Goal: Task Accomplishment & Management: Manage account settings

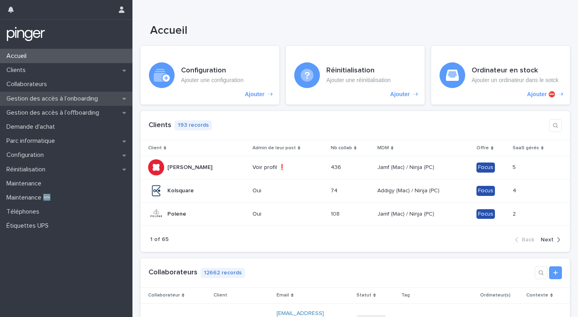
click at [47, 101] on p "Gestion des accès à l’onboarding" at bounding box center [53, 99] width 101 height 8
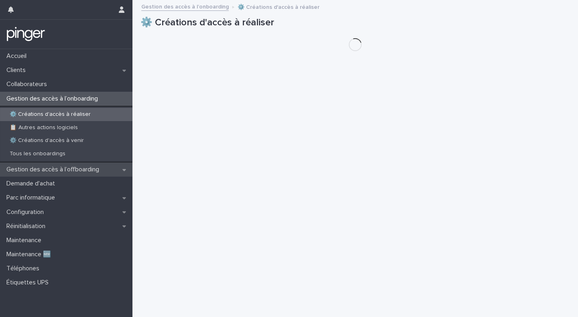
click at [69, 171] on p "Gestion des accès à l’offboarding" at bounding box center [54, 170] width 102 height 8
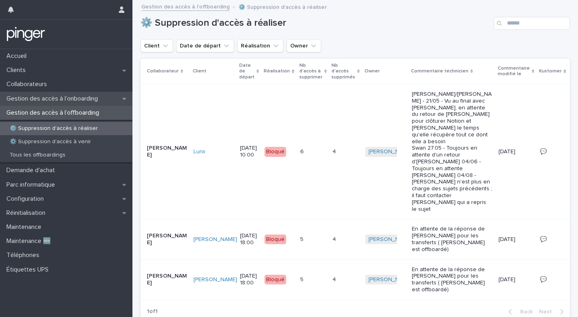
click at [86, 96] on p "Gestion des accès à l’onboarding" at bounding box center [53, 99] width 101 height 8
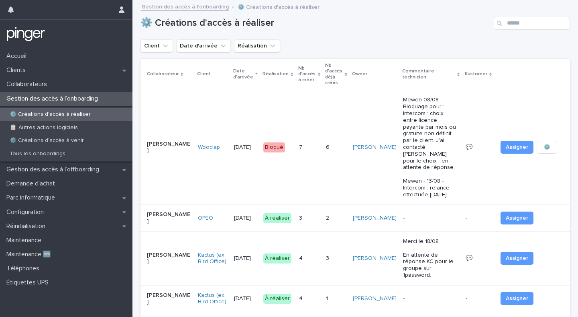
scroll to position [75, 0]
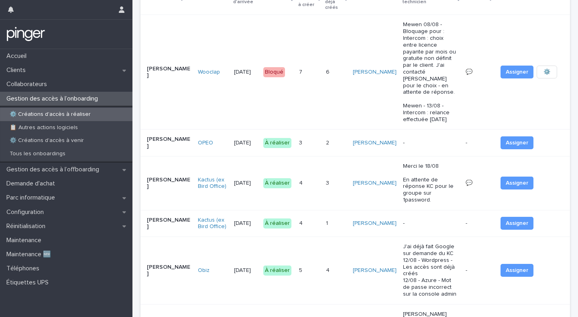
click at [442, 163] on p "Merci le 18/08 En attente de réponse KC pour le groupe sur 1password." at bounding box center [431, 183] width 56 height 41
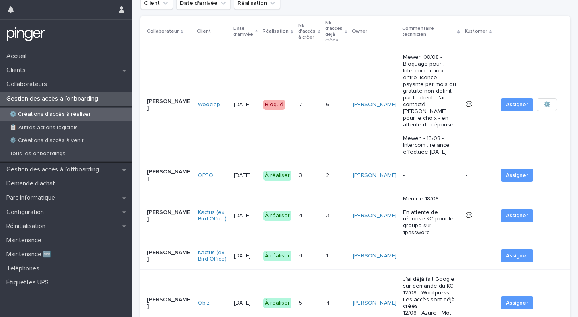
scroll to position [47, 0]
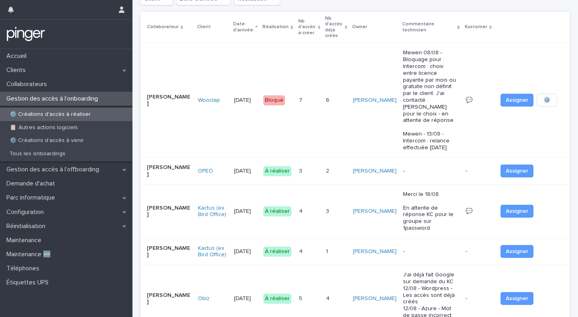
click at [347, 248] on p at bounding box center [336, 251] width 21 height 7
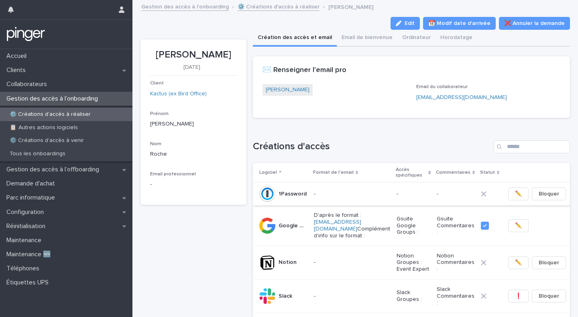
click at [514, 194] on button "✏️" at bounding box center [519, 193] width 20 height 13
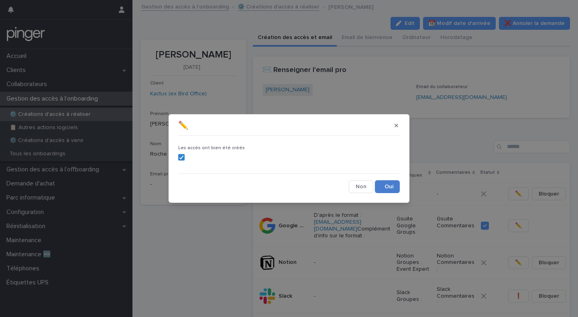
click at [392, 189] on button "Save" at bounding box center [387, 186] width 25 height 13
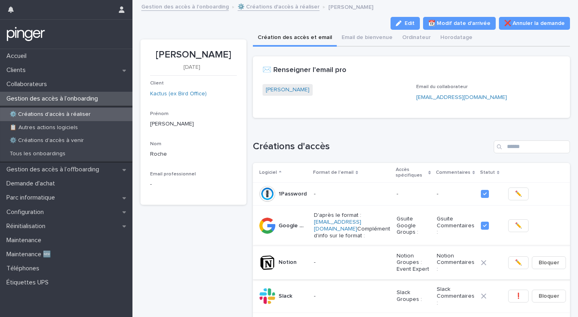
click at [509, 268] on button "✏️" at bounding box center [519, 262] width 20 height 13
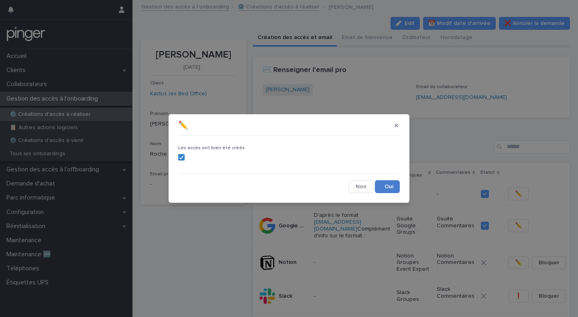
click at [392, 187] on button "Save" at bounding box center [387, 186] width 25 height 13
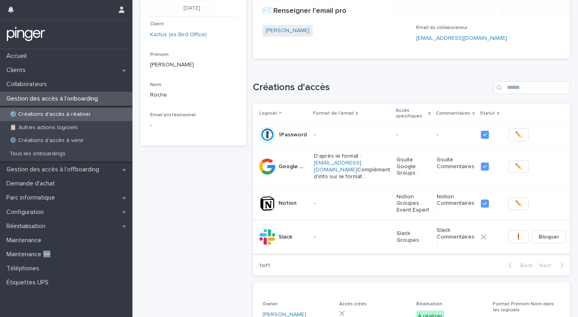
scroll to position [65, 0]
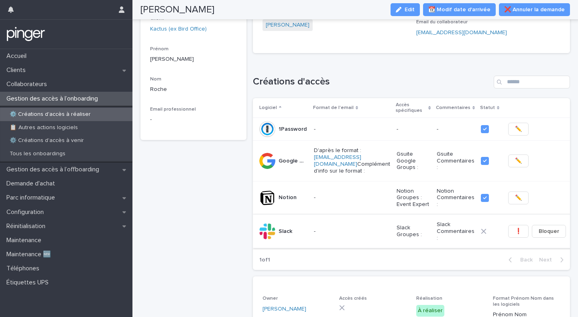
click at [515, 235] on span "❗" at bounding box center [518, 231] width 7 height 8
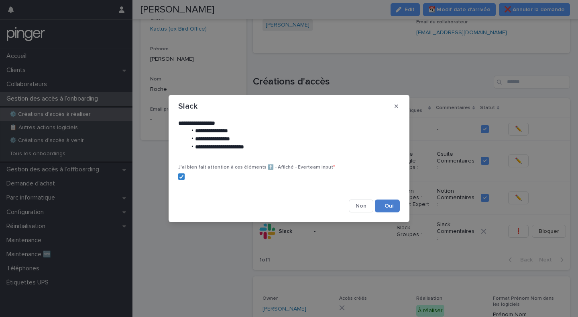
click at [388, 204] on button "Save" at bounding box center [387, 205] width 25 height 13
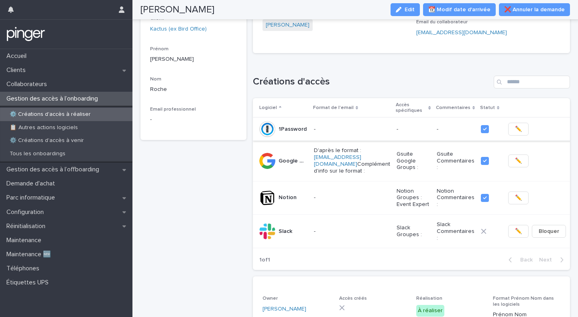
click at [515, 127] on span "✏️" at bounding box center [518, 129] width 7 height 8
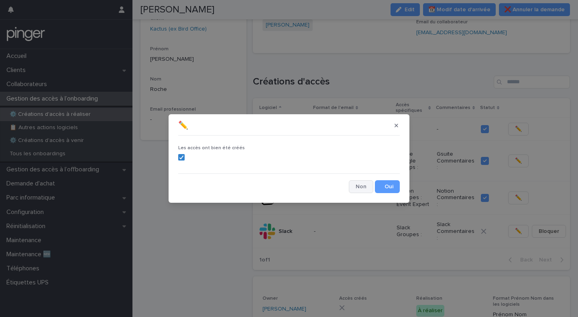
click at [367, 186] on button "Cancel" at bounding box center [361, 186] width 25 height 13
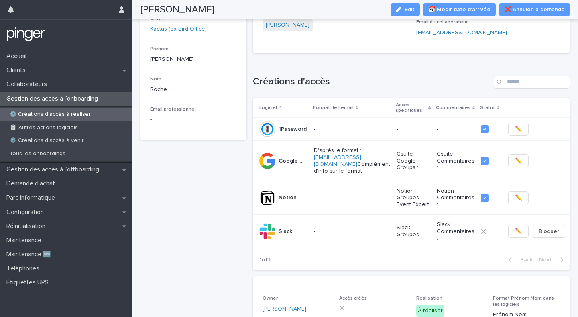
click at [483, 127] on icon at bounding box center [485, 129] width 5 height 5
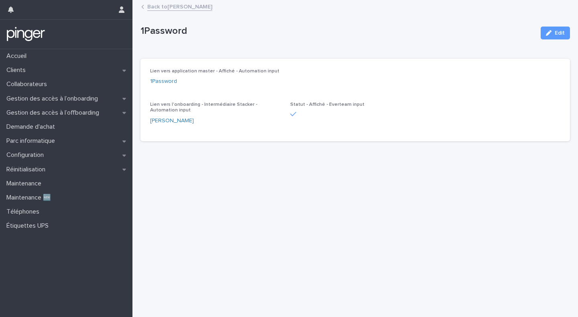
click at [289, 115] on div "Lien vers application master - Affiché - Automation input 1Password Lien vers l…" at bounding box center [355, 99] width 411 height 63
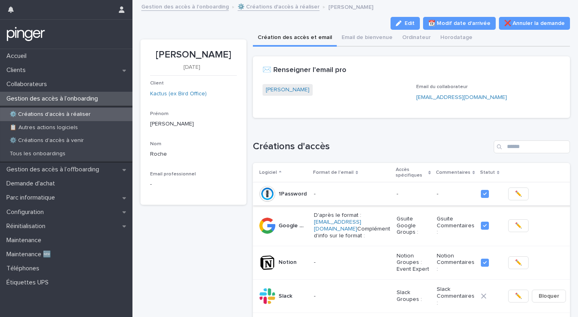
click at [515, 197] on button "✏️" at bounding box center [519, 193] width 20 height 13
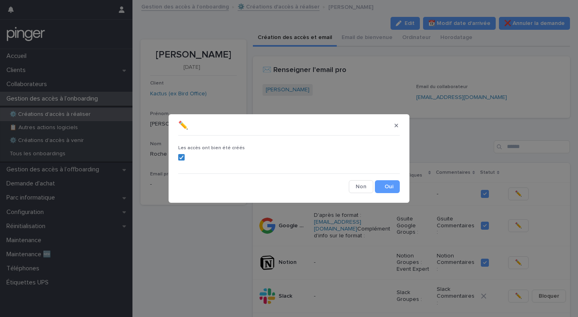
click at [185, 157] on label at bounding box center [289, 157] width 222 height 6
click at [388, 185] on button "Save" at bounding box center [387, 186] width 25 height 13
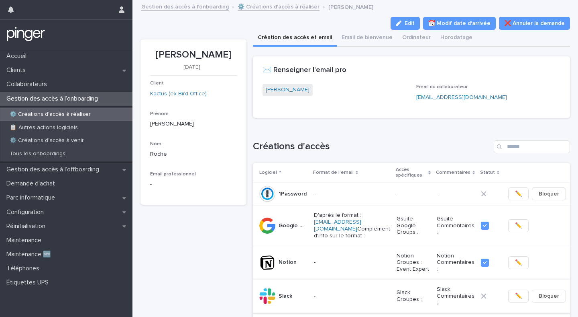
click at [515, 300] on span "✏️" at bounding box center [518, 296] width 7 height 8
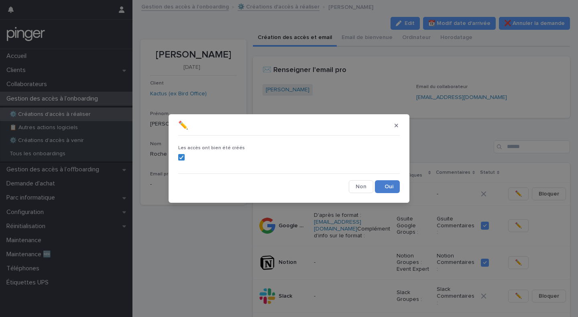
click at [382, 186] on button "Save" at bounding box center [387, 186] width 25 height 13
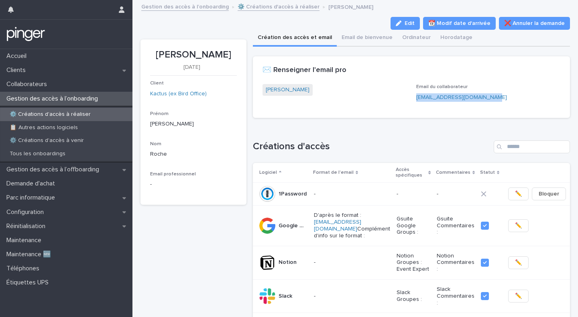
copy link "constance.roche@kactus.com"
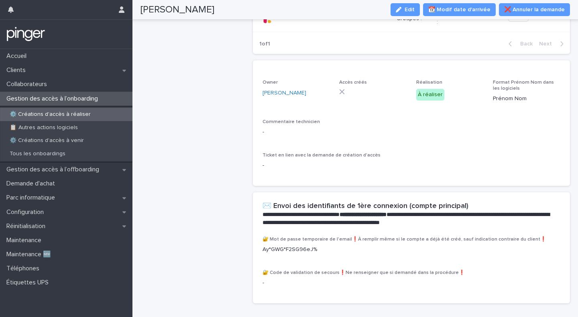
scroll to position [280, 0]
click at [414, 14] on button "Edit" at bounding box center [405, 9] width 29 height 13
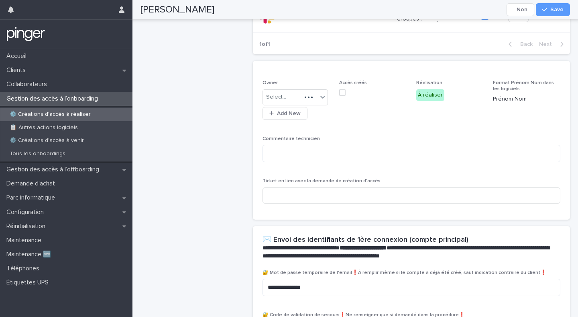
scroll to position [305, 0]
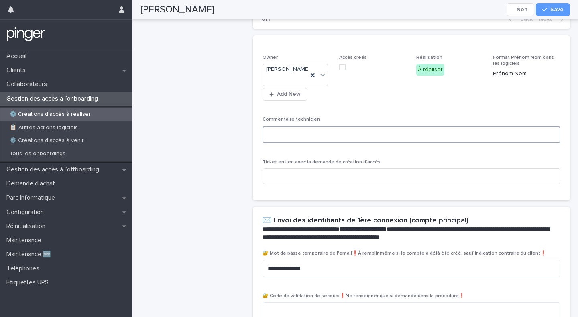
click at [284, 138] on textarea at bounding box center [412, 134] width 298 height 17
click at [196, 145] on div "Constance Roche 25/8/2025 Client Kactus (ex Bird Office) Prénom Modifier le pré…" at bounding box center [194, 37] width 106 height 607
click at [316, 137] on textarea "**********" at bounding box center [412, 134] width 298 height 17
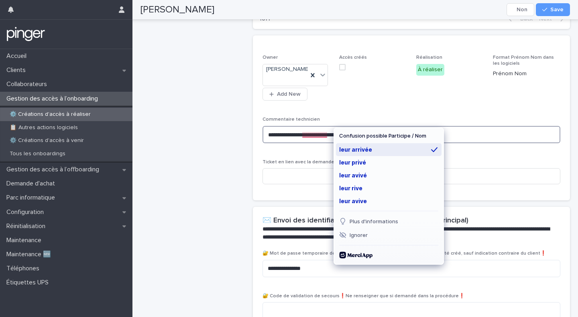
click at [349, 145] on div "leur arrivée" at bounding box center [389, 149] width 106 height 13
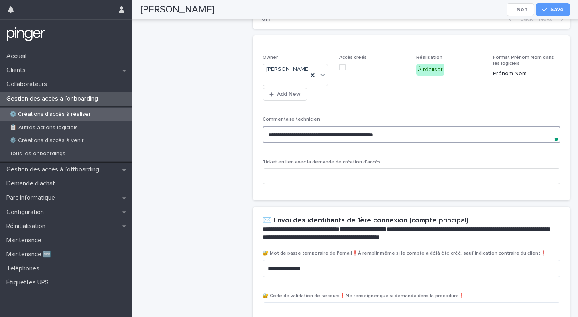
click at [268, 135] on textarea "**********" at bounding box center [412, 134] width 298 height 17
click at [314, 178] on input at bounding box center [412, 176] width 298 height 16
click at [274, 137] on textarea "**********" at bounding box center [412, 134] width 298 height 17
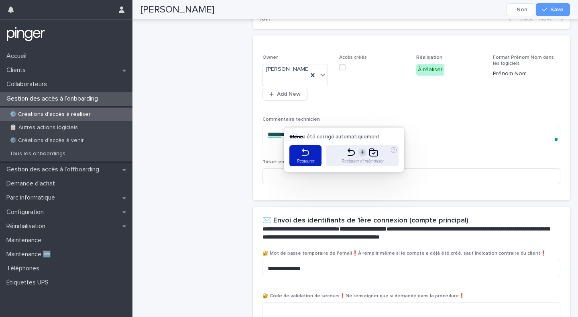
click at [307, 160] on p "Restaurer" at bounding box center [306, 161] width 18 height 4
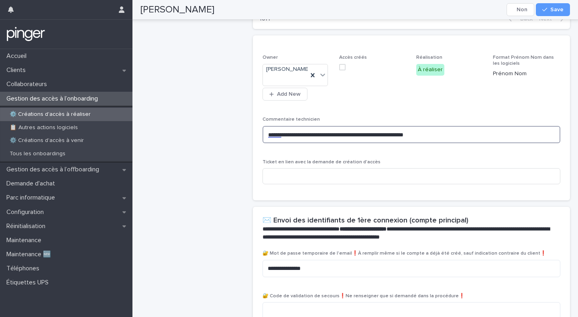
type textarea "**********"
click at [251, 145] on div "Constance Roche 25/8/2025 Client Kactus (ex Bird Office) Prénom Modifier le pré…" at bounding box center [356, 32] width 430 height 617
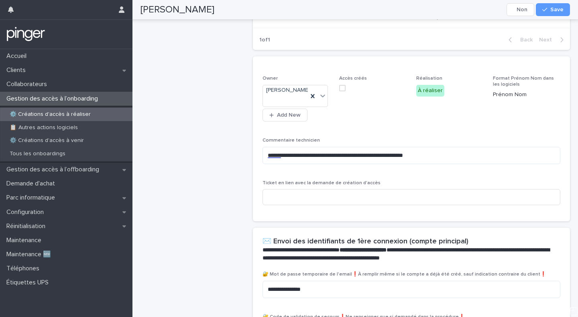
scroll to position [283, 0]
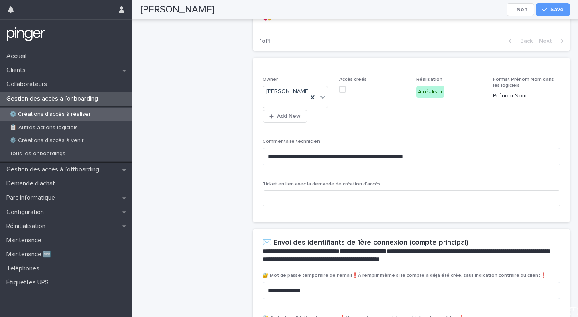
click at [69, 100] on p "Gestion des accès à l’onboarding" at bounding box center [53, 99] width 101 height 8
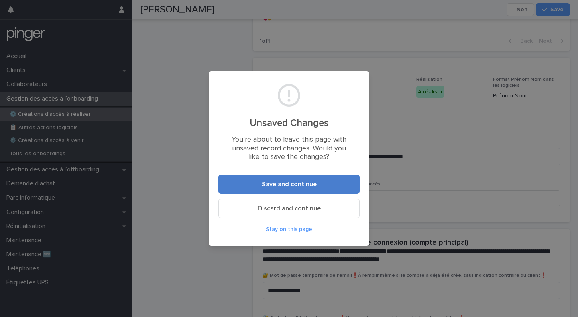
click at [244, 191] on button "Save and continue" at bounding box center [289, 183] width 141 height 19
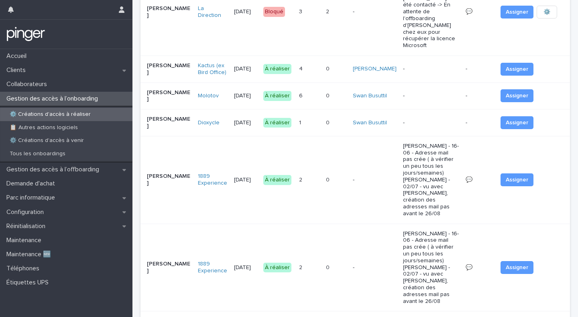
scroll to position [433, 0]
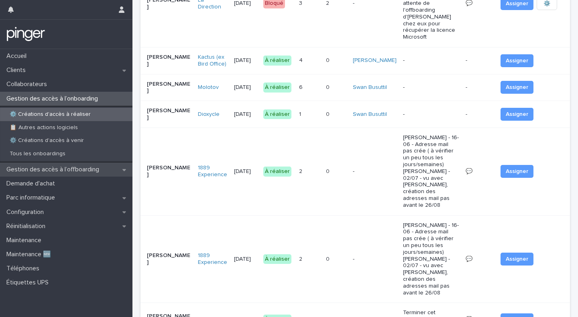
click at [76, 163] on div "Gestion des accès à l’offboarding" at bounding box center [66, 169] width 133 height 14
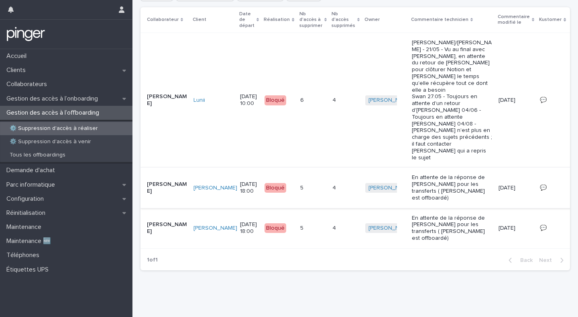
scroll to position [193, 0]
click at [54, 101] on p "Gestion des accès à l’onboarding" at bounding box center [53, 99] width 101 height 8
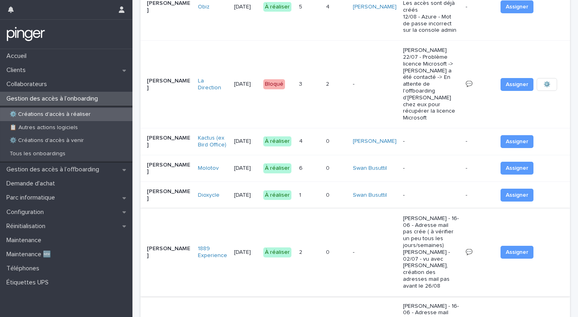
scroll to position [337, 0]
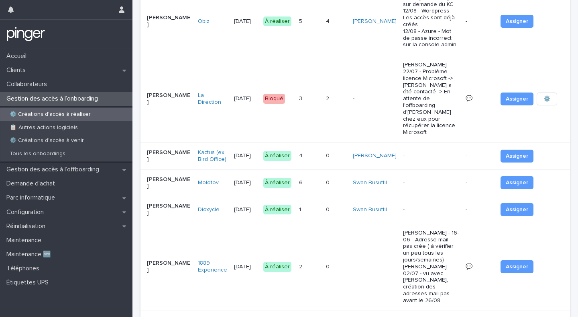
click at [331, 151] on p "0" at bounding box center [328, 155] width 5 height 8
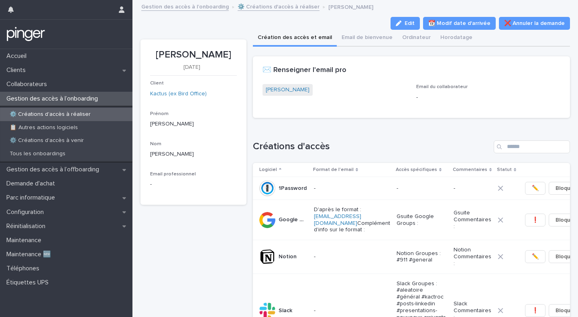
click at [168, 53] on p "Thomas François-Elie" at bounding box center [193, 55] width 87 height 12
copy p "Thomas François-Elie"
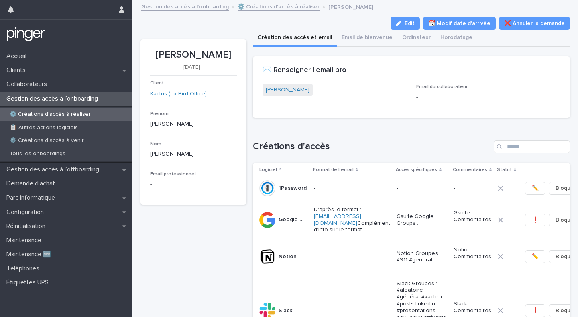
click at [257, 121] on div "Loading... Saving… ✉️ Renseigner l'email pro Thomas François-Elie Email du coll…" at bounding box center [412, 90] width 318 height 68
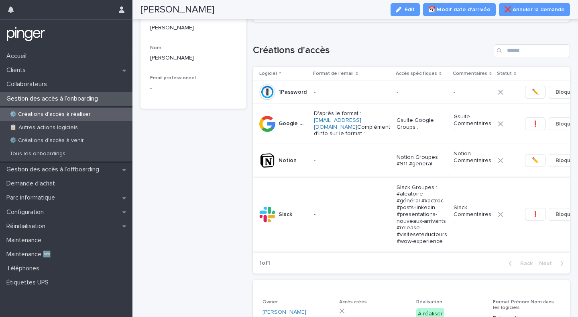
scroll to position [67, 0]
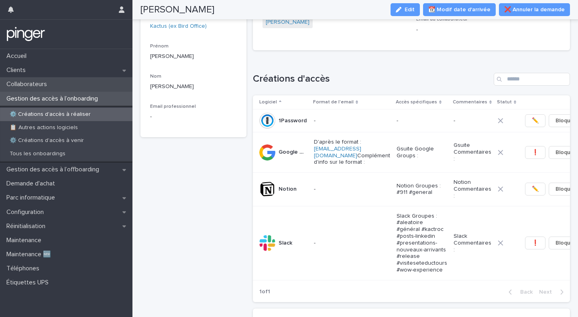
click at [36, 81] on p "Collaborateurs" at bounding box center [28, 84] width 50 height 8
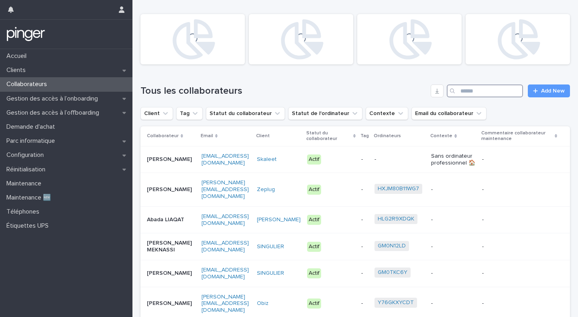
click at [495, 89] on input "Search" at bounding box center [485, 90] width 76 height 13
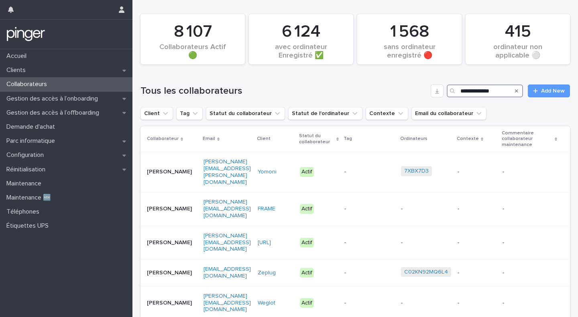
type input "**********"
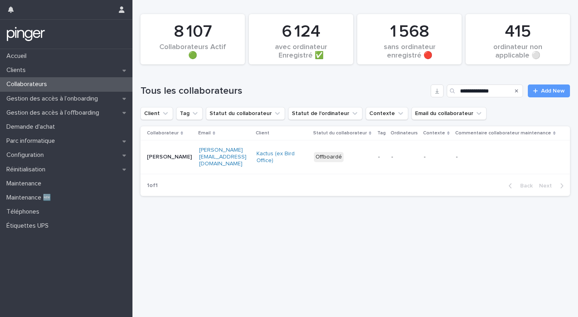
click at [175, 154] on p "Baptiste Blanc Guyot" at bounding box center [170, 156] width 46 height 7
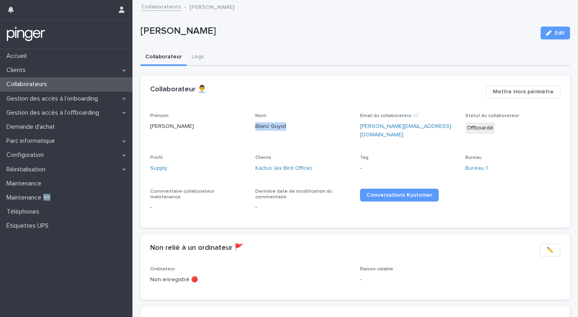
drag, startPoint x: 286, startPoint y: 128, endPoint x: 256, endPoint y: 125, distance: 30.2
click at [256, 125] on p "Blanc Guyot" at bounding box center [303, 126] width 96 height 8
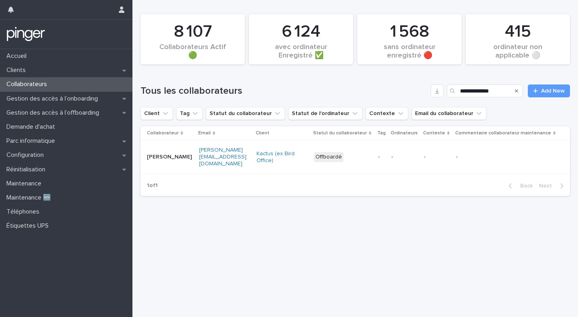
type input "********"
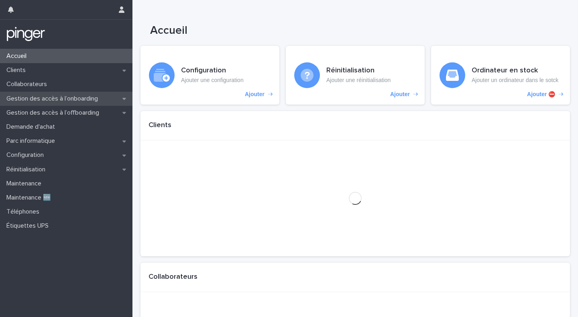
click at [77, 94] on div "Gestion des accès à l’onboarding" at bounding box center [66, 99] width 133 height 14
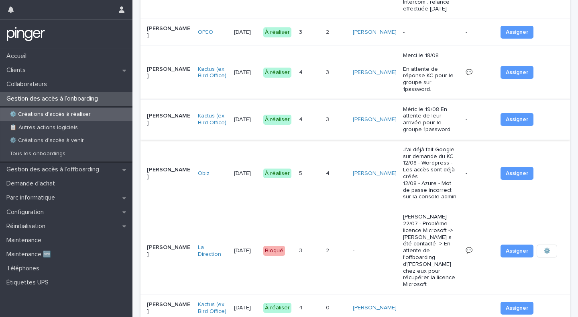
scroll to position [198, 0]
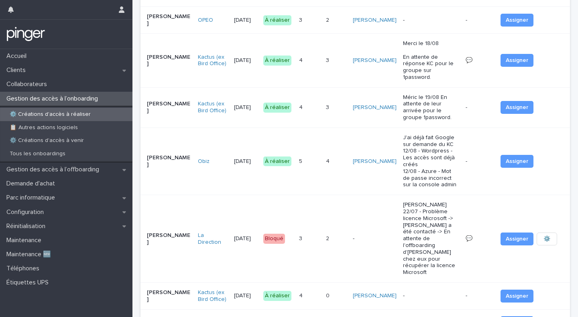
click at [320, 289] on div "4 4" at bounding box center [309, 295] width 20 height 13
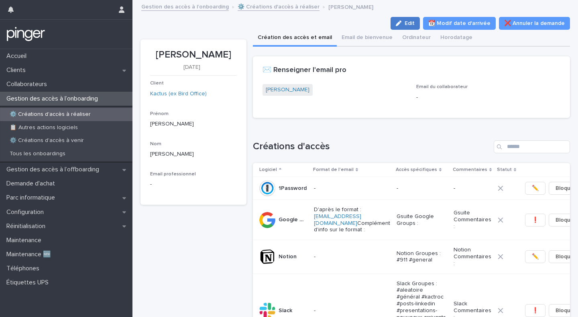
click at [417, 20] on button "Edit" at bounding box center [405, 23] width 29 height 13
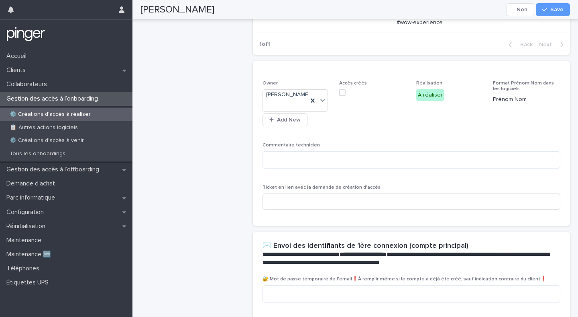
scroll to position [312, 0]
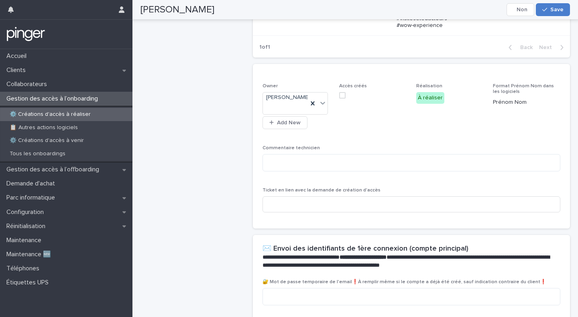
click at [551, 9] on div "button" at bounding box center [547, 10] width 8 height 6
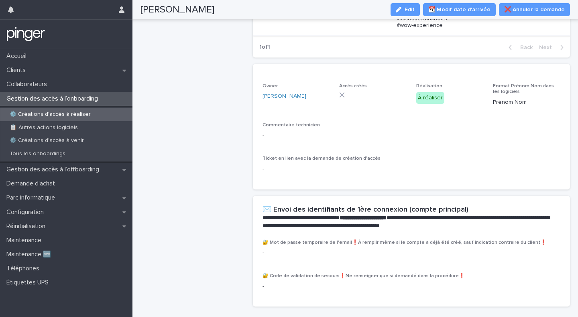
scroll to position [286, 0]
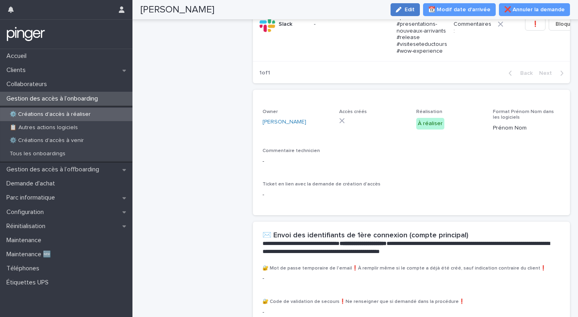
click at [408, 5] on button "Edit" at bounding box center [405, 9] width 29 height 13
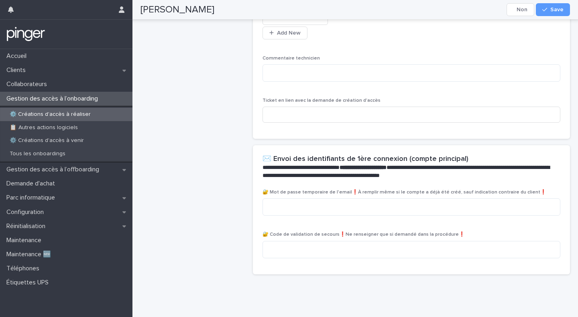
scroll to position [403, 0]
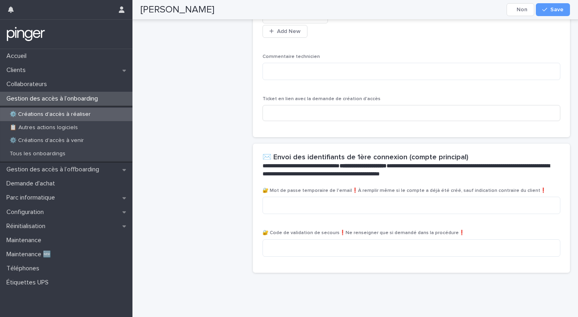
click at [301, 237] on div "🔐 Code de validation de secours❗Ne renseigner que si demandé dans la procédure❗" at bounding box center [412, 246] width 298 height 33
click at [309, 205] on textarea at bounding box center [412, 204] width 298 height 17
paste textarea "**********"
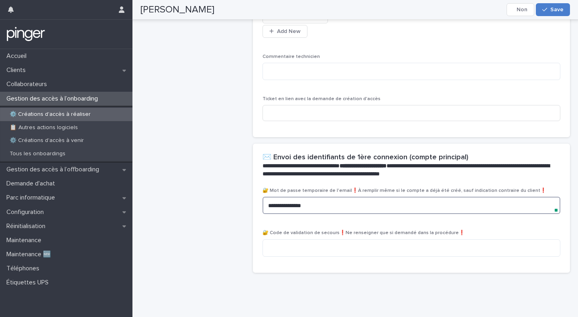
type textarea "**********"
click at [550, 8] on div "button" at bounding box center [547, 10] width 8 height 6
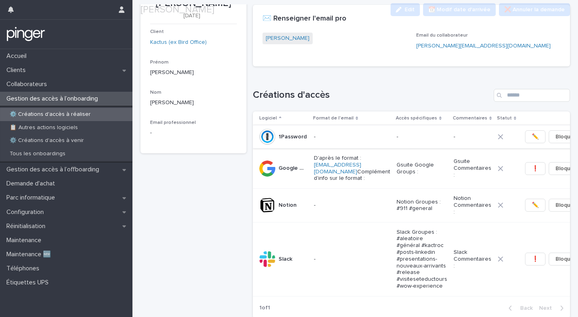
scroll to position [50, 0]
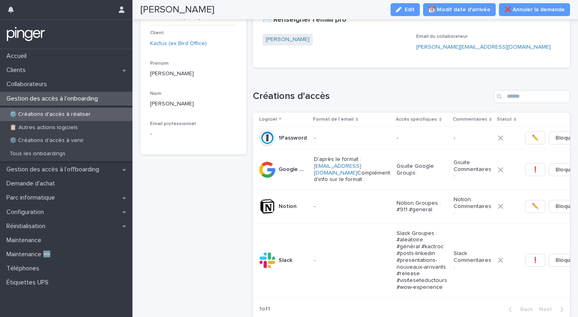
click at [366, 180] on p "D'après le format : prenom.nom@kactus.com Complément d'info sur le format :" at bounding box center [352, 169] width 76 height 27
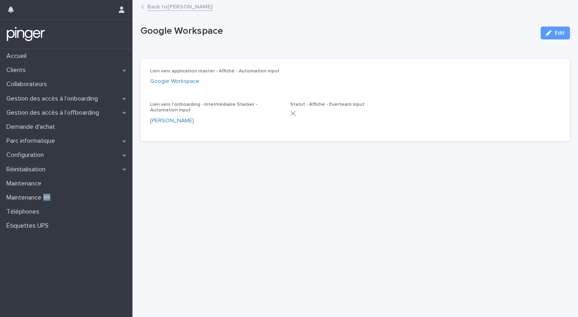
click at [174, 5] on link "Back to Thomas François-Elie" at bounding box center [179, 6] width 65 height 9
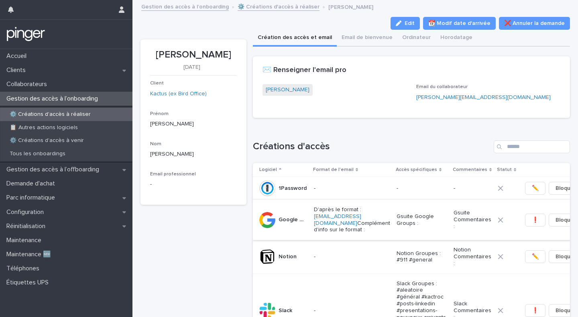
click at [532, 221] on span "❗" at bounding box center [535, 220] width 7 height 8
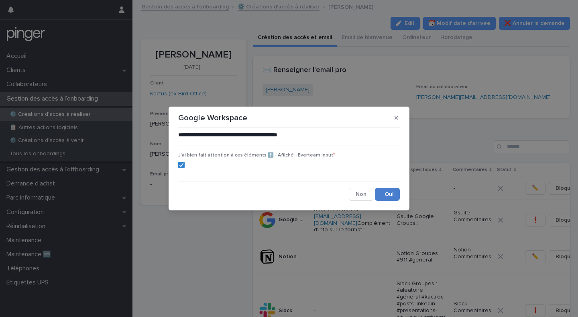
click at [387, 188] on button "Save" at bounding box center [387, 194] width 25 height 13
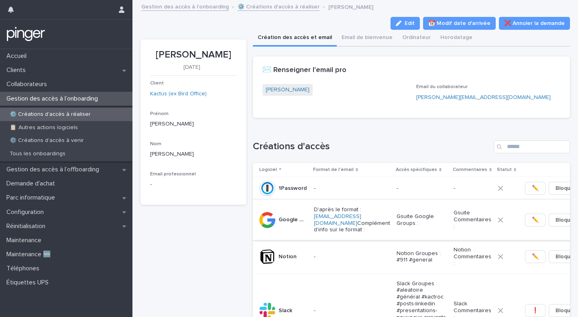
click at [532, 222] on span "✏️" at bounding box center [535, 220] width 7 height 8
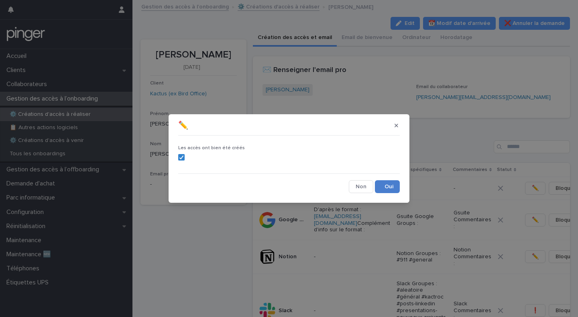
click at [390, 184] on button "Save" at bounding box center [387, 186] width 25 height 13
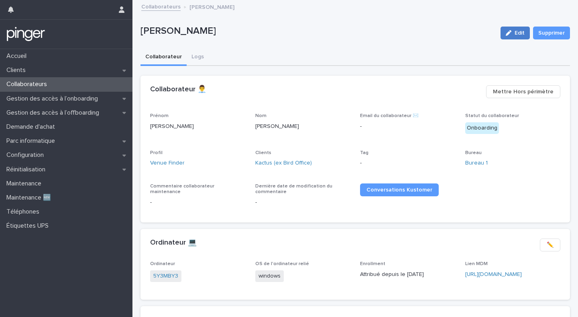
click at [508, 28] on button "Edit" at bounding box center [515, 33] width 29 height 13
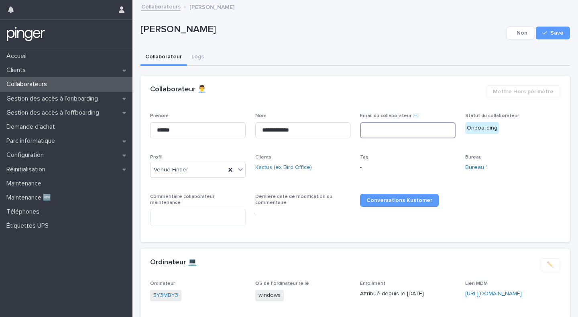
click at [406, 127] on input at bounding box center [408, 130] width 96 height 16
paste input "**********"
type input "**********"
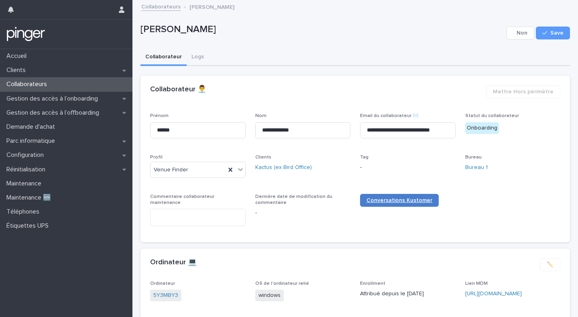
click at [407, 198] on span "Conversations Kustomer" at bounding box center [400, 200] width 66 height 6
click at [556, 34] on span "Save" at bounding box center [557, 33] width 13 height 6
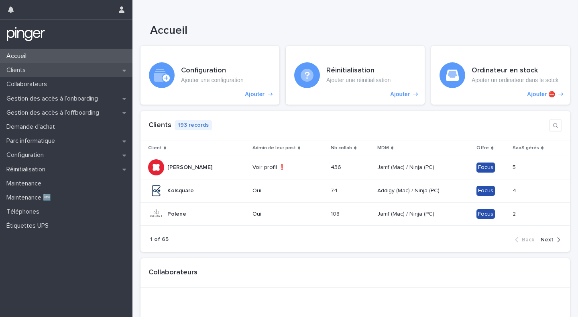
click at [49, 73] on div "Clients" at bounding box center [66, 70] width 133 height 14
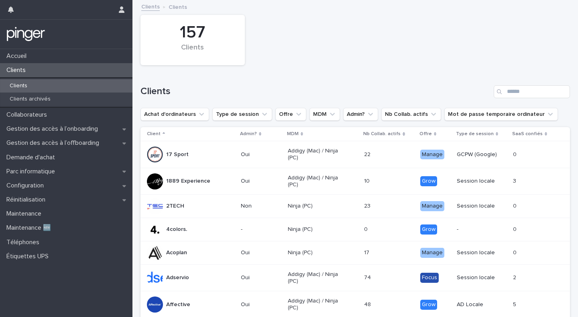
click at [506, 91] on div "Search" at bounding box center [500, 91] width 13 height 13
click at [525, 94] on input "Search" at bounding box center [532, 91] width 76 height 13
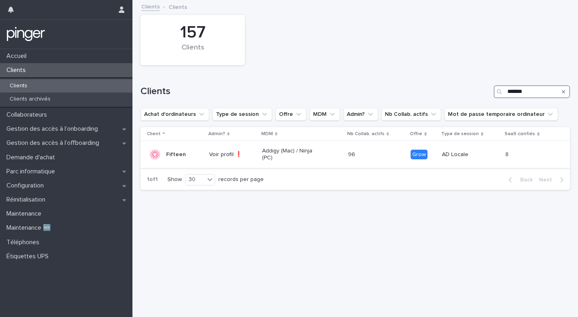
type input "*******"
click at [307, 165] on td "Addigy (Mac) / Ninja (PC)" at bounding box center [302, 154] width 86 height 27
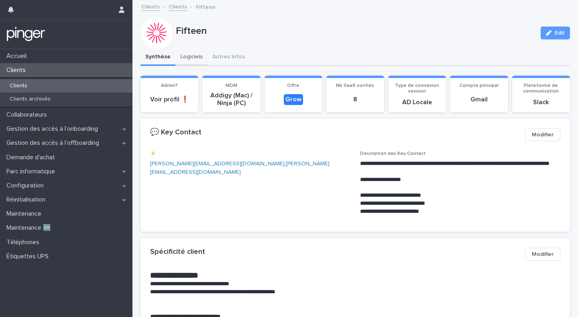
click at [183, 56] on button "Logiciels" at bounding box center [192, 57] width 32 height 17
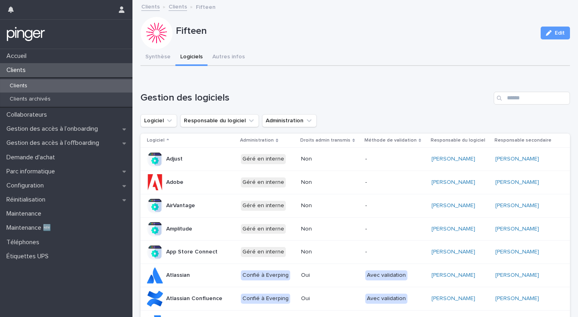
scroll to position [364, 0]
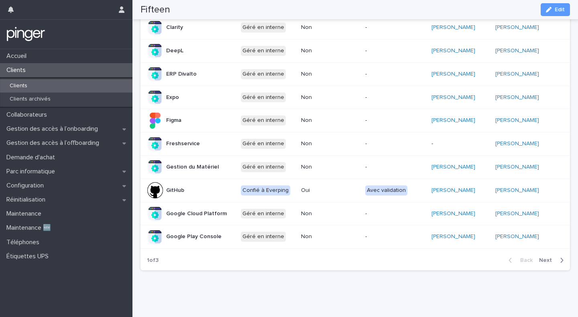
click at [546, 261] on span "Next" at bounding box center [548, 260] width 18 height 6
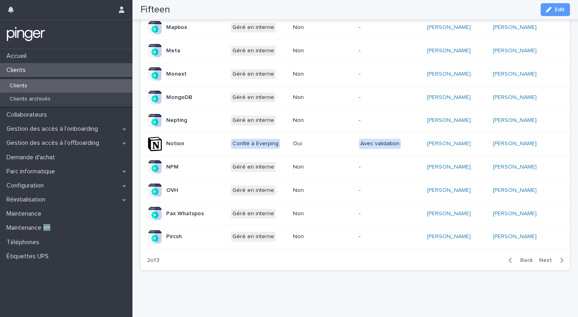
click at [542, 258] on span "Next" at bounding box center [548, 260] width 18 height 6
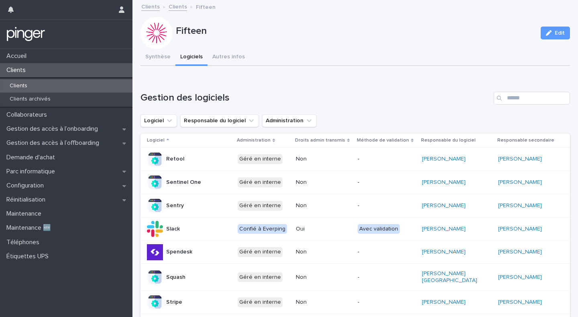
scroll to position [317, 0]
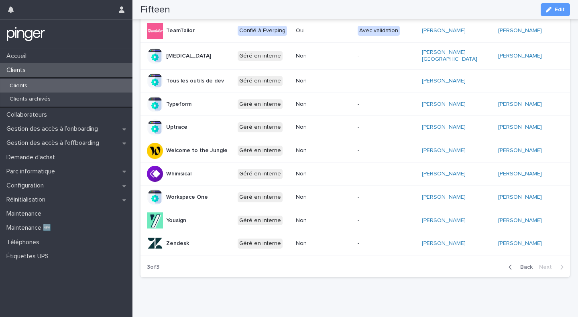
click at [528, 266] on div "Back Next" at bounding box center [537, 267] width 68 height 20
click at [523, 264] on span "Back" at bounding box center [524, 267] width 17 height 6
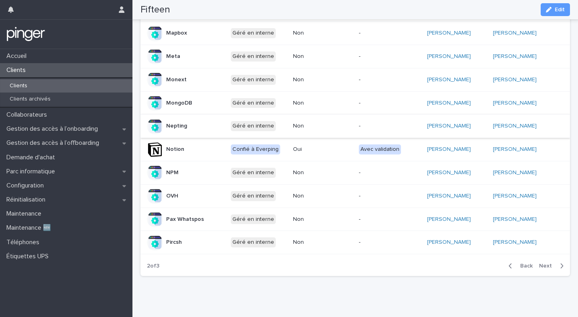
scroll to position [364, 0]
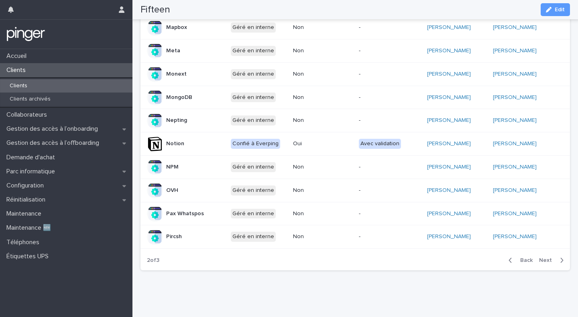
click at [530, 261] on span "Back" at bounding box center [524, 260] width 17 height 6
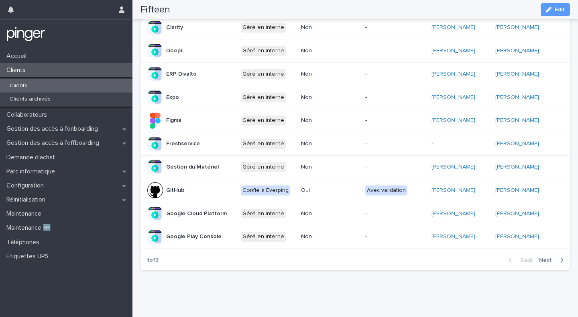
click at [548, 259] on span "Next" at bounding box center [548, 260] width 18 height 6
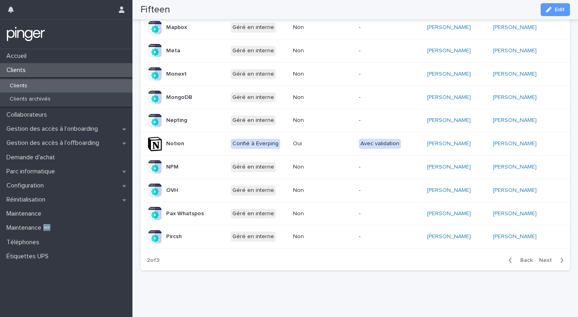
click at [549, 261] on span "Next" at bounding box center [548, 260] width 18 height 6
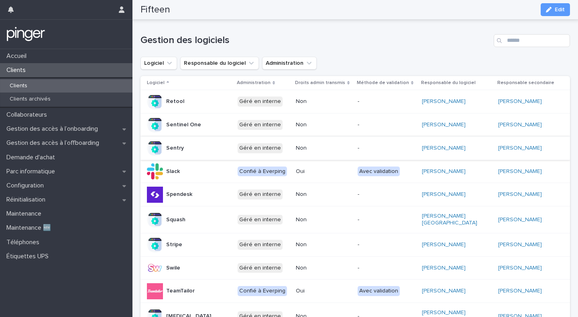
scroll to position [51, 0]
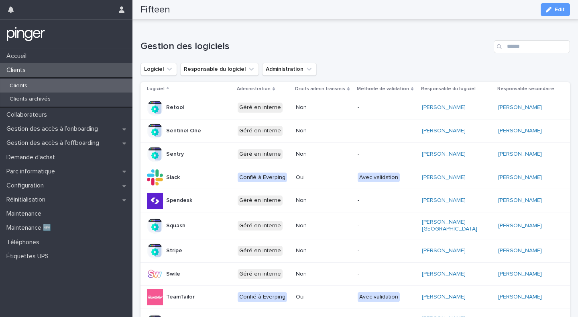
drag, startPoint x: 426, startPoint y: 178, endPoint x: 545, endPoint y: 178, distance: 118.5
click at [545, 178] on tr "Slack Confié à Everping Oui Avec validation Arnaud Le Rodallec Nicolas Hourmant" at bounding box center [356, 177] width 430 height 23
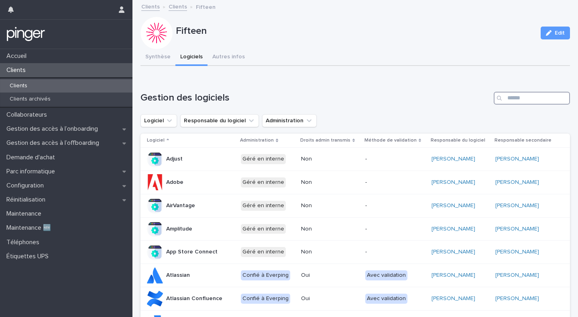
click at [526, 103] on input "Search" at bounding box center [532, 98] width 76 height 13
type input "*****"
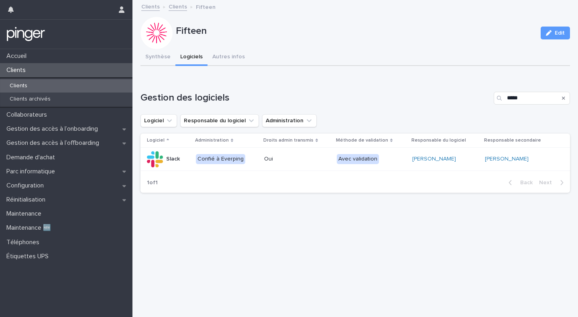
copy tr "Avec validation Arnaud Le Rodallec Nicolas Hourmant"
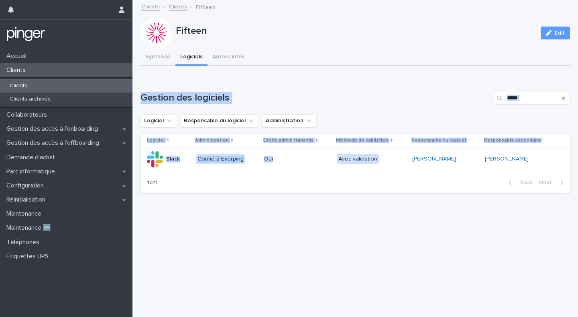
drag, startPoint x: 410, startPoint y: 160, endPoint x: 326, endPoint y: 80, distance: 116.2
click at [326, 80] on div "Loading... Saving… Gestion des logiciels ***** Logiciel Responsable du logiciel…" at bounding box center [356, 137] width 430 height 123
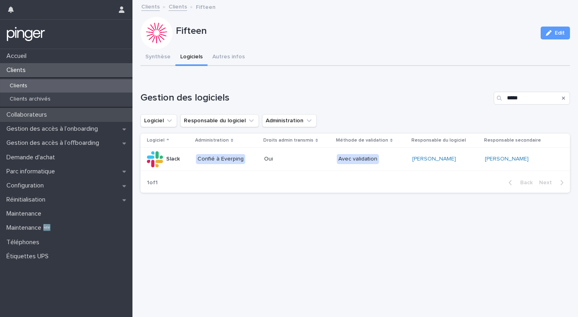
click at [25, 114] on p "Collaborateurs" at bounding box center [28, 115] width 50 height 8
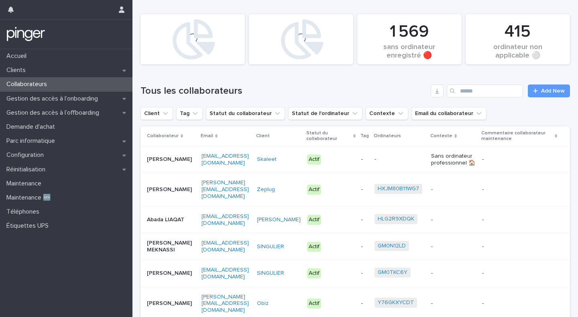
click at [480, 98] on div "Tous les collaborateurs Add New" at bounding box center [356, 87] width 430 height 39
click at [480, 94] on input "Search" at bounding box center [485, 90] width 76 height 13
paste input "**********"
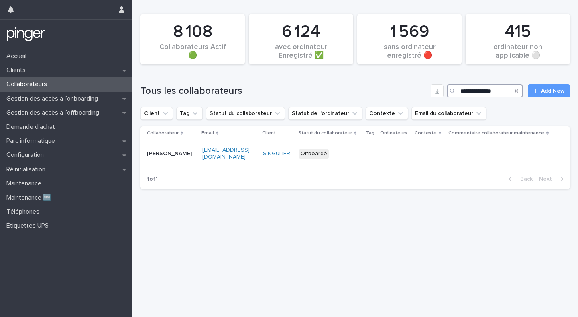
type input "**********"
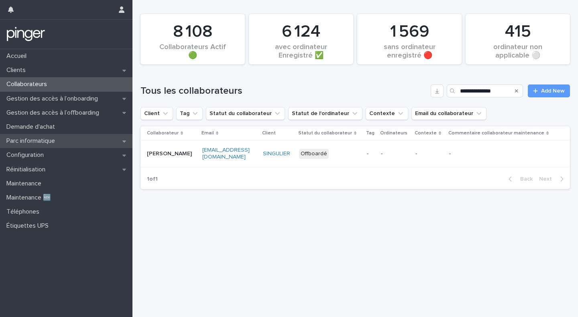
click at [39, 144] on p "Parc informatique" at bounding box center [32, 141] width 58 height 8
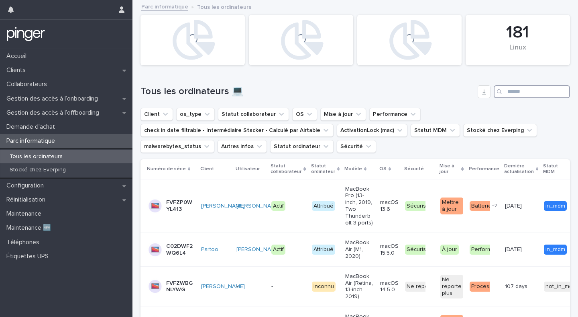
click at [524, 93] on input "Search" at bounding box center [532, 91] width 76 height 13
paste input "********"
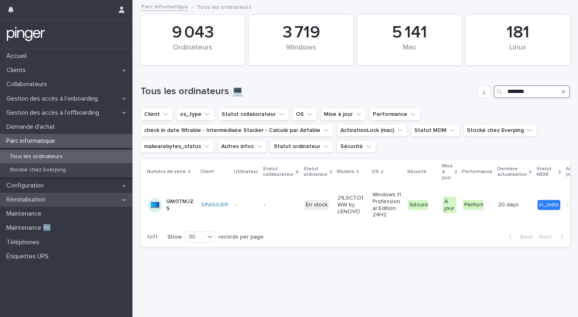
type input "********"
click at [22, 204] on div "Réinitialisation" at bounding box center [66, 199] width 133 height 14
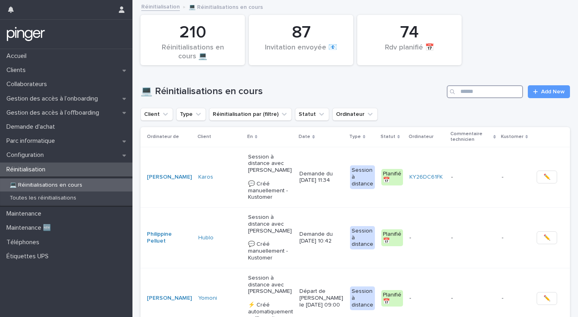
click at [495, 89] on input "Search" at bounding box center [485, 91] width 76 height 13
type input "*****"
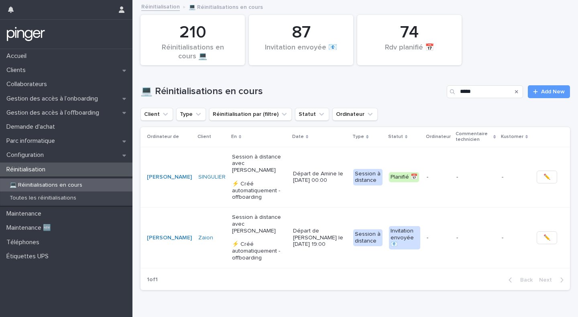
click at [266, 176] on p "Session à distance avec Matthis Couet ⚡ Créé automatiquement - offboarding" at bounding box center [259, 176] width 55 height 47
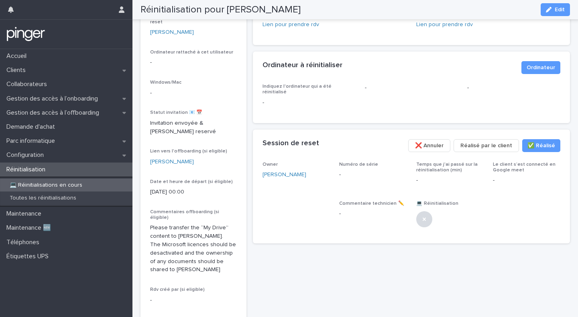
scroll to position [102, 0]
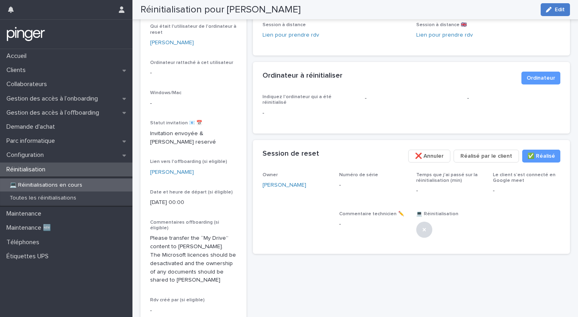
click at [567, 8] on button "Edit" at bounding box center [555, 9] width 29 height 13
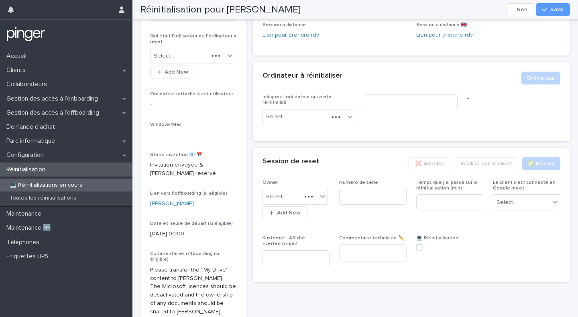
scroll to position [128, 0]
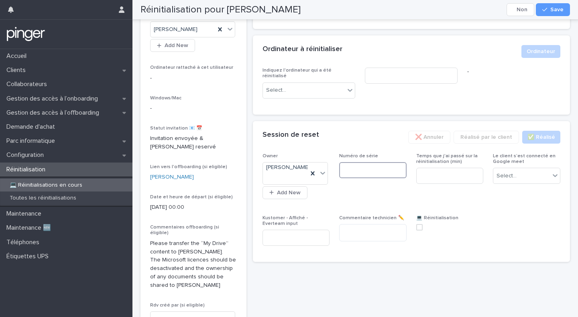
click at [363, 165] on input at bounding box center [372, 170] width 67 height 16
paste input "********"
type input "********"
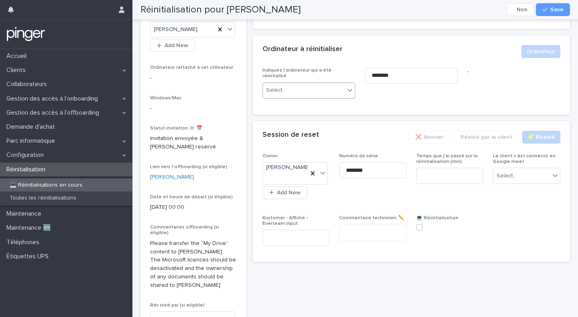
click at [331, 90] on div "Select..." at bounding box center [304, 90] width 82 height 13
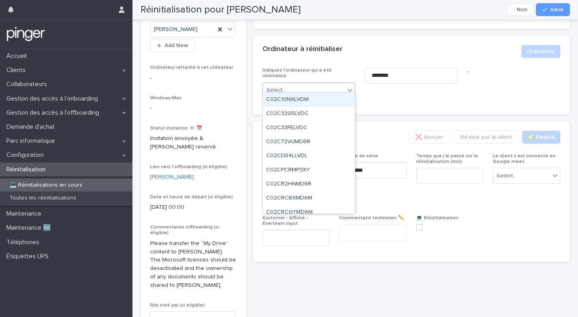
paste input "********"
type input "********"
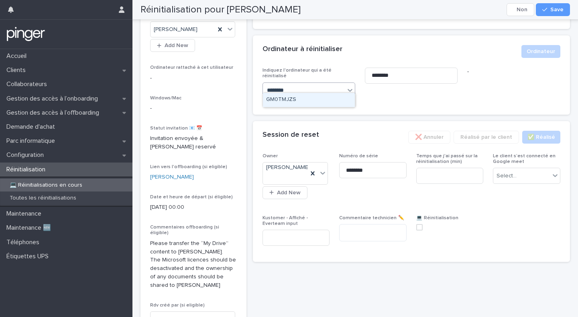
click at [315, 100] on div "GM0TMJZS" at bounding box center [309, 100] width 92 height 14
click at [398, 102] on div "Indiquez l'ordinateur qui a été réinitialisé option GM0TMJZS, selected. 0 resul…" at bounding box center [412, 90] width 318 height 47
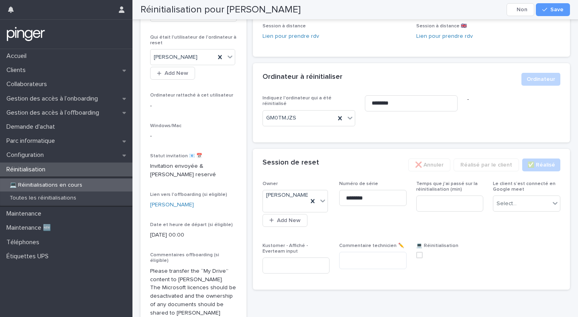
scroll to position [92, 0]
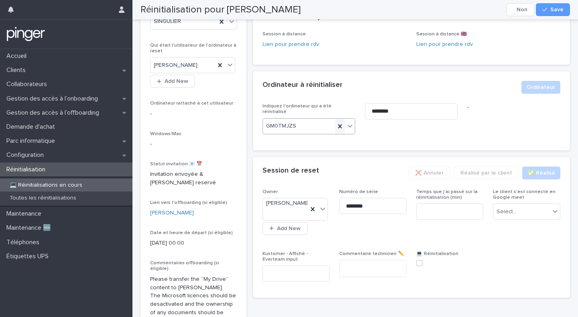
click at [342, 122] on icon at bounding box center [340, 126] width 8 height 8
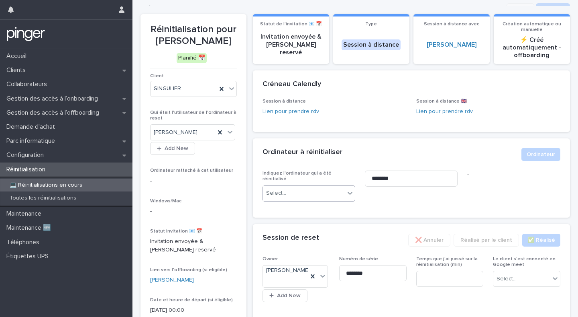
scroll to position [24, 0]
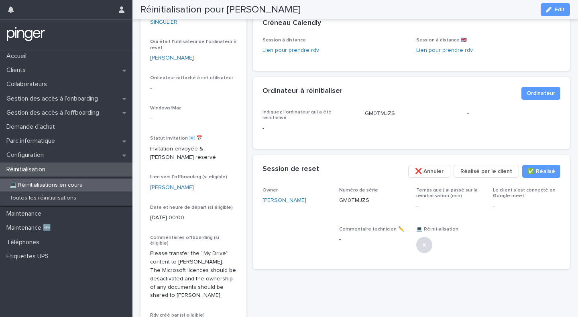
scroll to position [87, 0]
click at [560, 10] on span "Edit" at bounding box center [560, 10] width 10 height 6
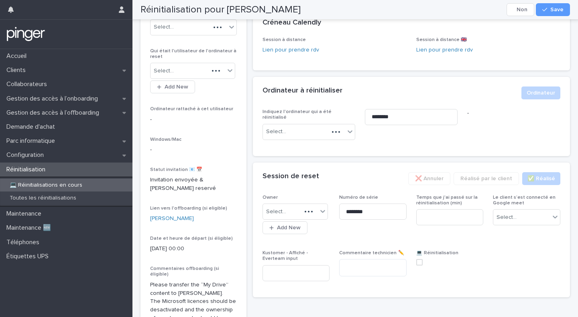
scroll to position [113, 0]
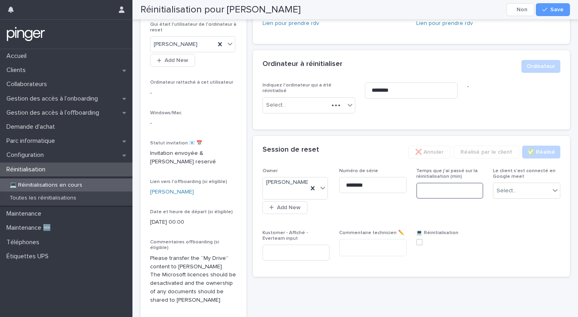
click at [438, 182] on input at bounding box center [450, 190] width 67 height 16
type input "**"
click at [520, 190] on div "Select..." at bounding box center [522, 190] width 57 height 13
click at [507, 212] on div "Non" at bounding box center [527, 214] width 67 height 14
click at [353, 198] on span "Numéro de série ********" at bounding box center [372, 194] width 67 height 52
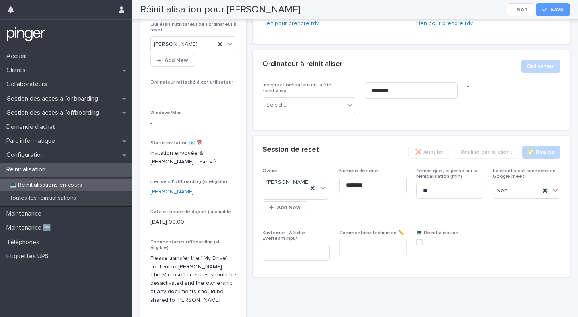
click at [41, 183] on p "💻 Réinitialisations en cours" at bounding box center [46, 185] width 86 height 7
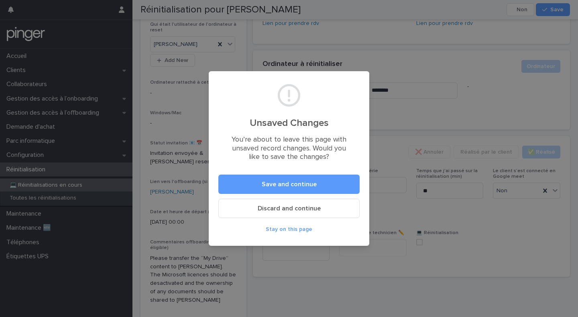
click at [423, 82] on div "Unsaved Changes You’re about to leave this page with unsaved record changes. Wo…" at bounding box center [289, 158] width 578 height 317
click at [302, 229] on span "Stay on this page" at bounding box center [289, 229] width 47 height 6
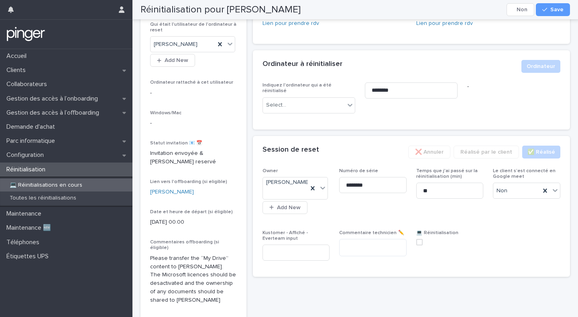
click at [421, 239] on span at bounding box center [420, 242] width 6 height 6
click at [551, 14] on button "Save" at bounding box center [553, 9] width 34 height 13
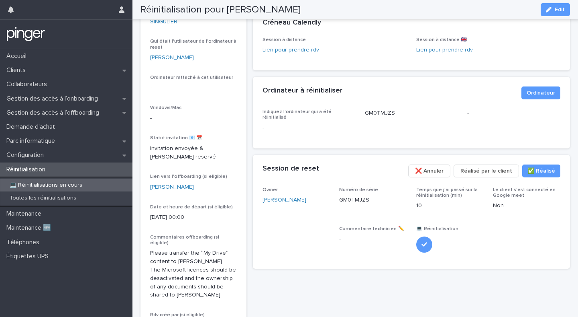
scroll to position [0, 0]
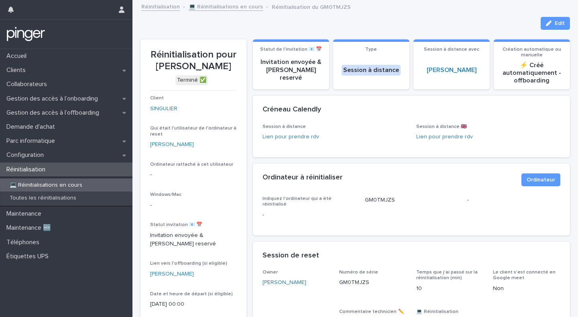
click at [41, 181] on div "💻 Réinitialisations en cours" at bounding box center [66, 184] width 133 height 13
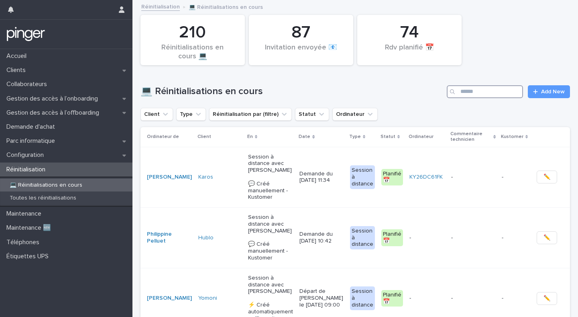
click at [476, 95] on input "Search" at bounding box center [485, 91] width 76 height 13
type input "********"
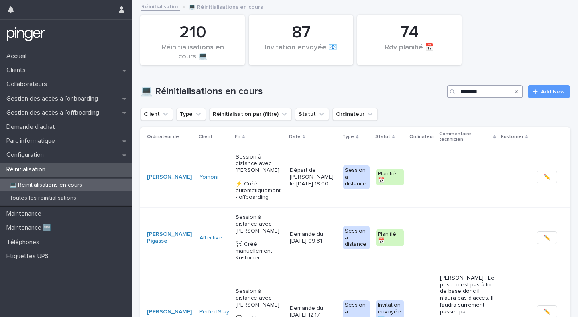
click at [497, 91] on input "********" at bounding box center [485, 91] width 76 height 13
click at [274, 227] on td "Session à distance avec Audrey TELEWELE 💬​ Créé manuellement - Kustomer" at bounding box center [260, 237] width 55 height 61
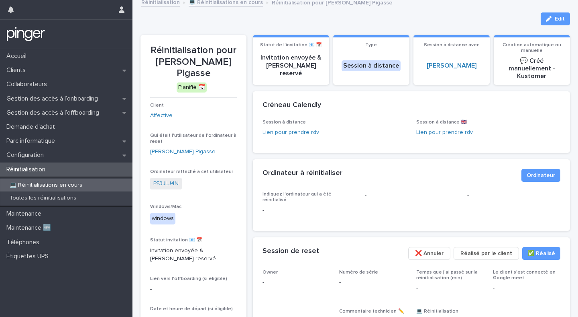
scroll to position [5, 0]
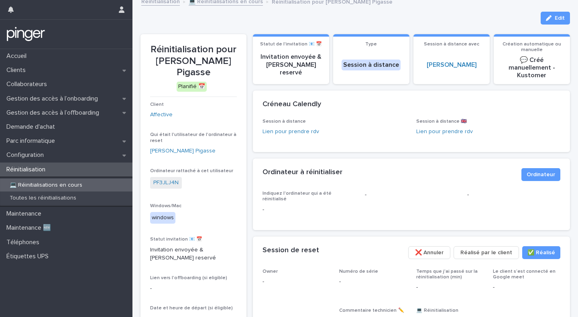
drag, startPoint x: 156, startPoint y: 59, endPoint x: 223, endPoint y: 72, distance: 68.2
click at [223, 72] on p "Réinitialisation pour Benjamin Stetten Pigasse" at bounding box center [193, 61] width 87 height 35
copy p "Benjamin Stetten Pigasse"
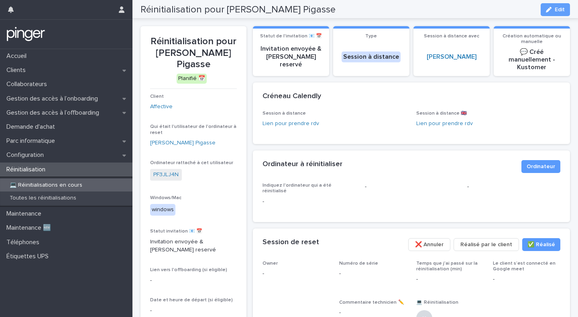
scroll to position [0, 0]
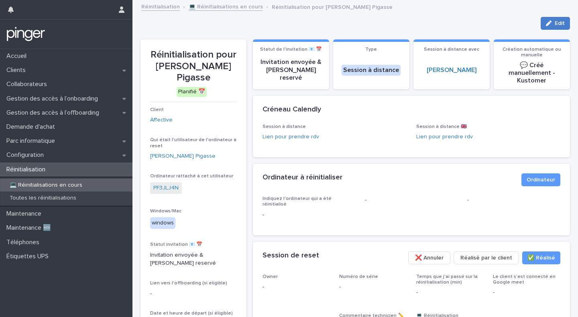
click at [559, 21] on span "Edit" at bounding box center [560, 23] width 10 height 6
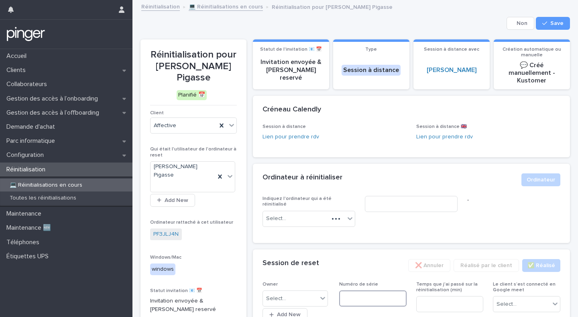
click at [358, 290] on input at bounding box center [372, 298] width 67 height 16
paste input "********"
type input "********"
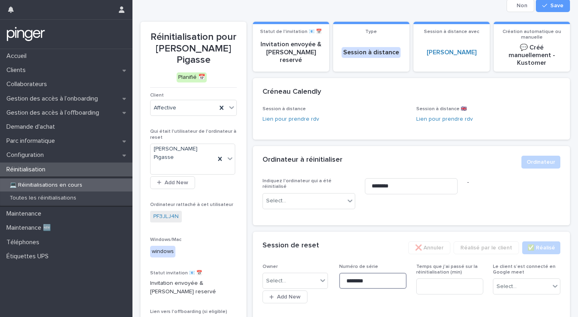
scroll to position [18, 0]
type input "********"
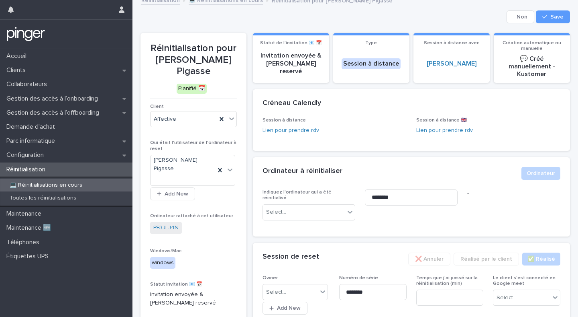
click at [302, 252] on h2 "Session de reset" at bounding box center [291, 256] width 57 height 9
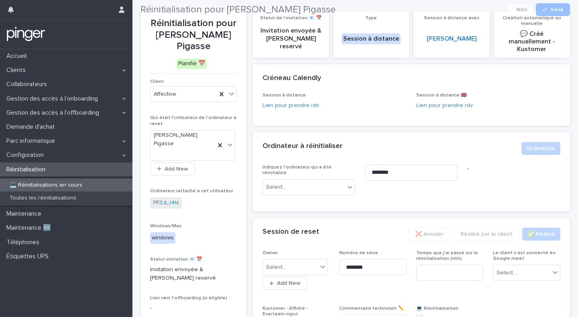
scroll to position [31, 0]
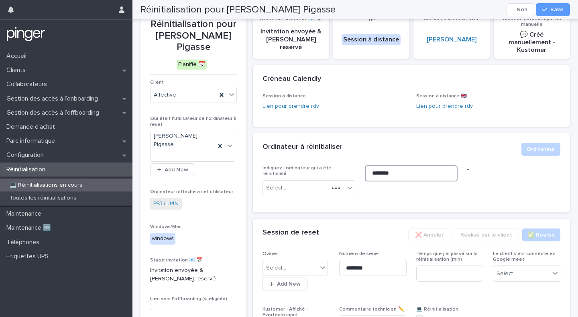
click at [409, 165] on input "********" at bounding box center [411, 173] width 93 height 16
click at [561, 7] on span "Save" at bounding box center [557, 10] width 13 height 6
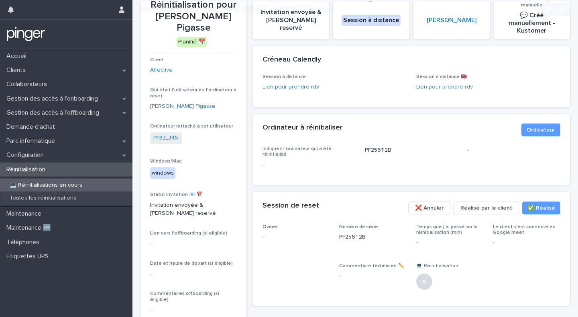
scroll to position [51, 0]
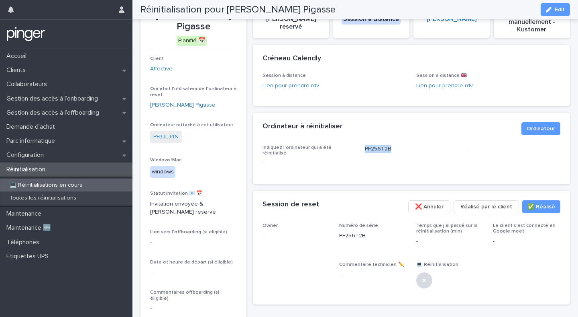
drag, startPoint x: 365, startPoint y: 140, endPoint x: 398, endPoint y: 142, distance: 33.0
click at [398, 145] on p "PF256T2B" at bounding box center [411, 149] width 93 height 8
copy p "PF256T2B"
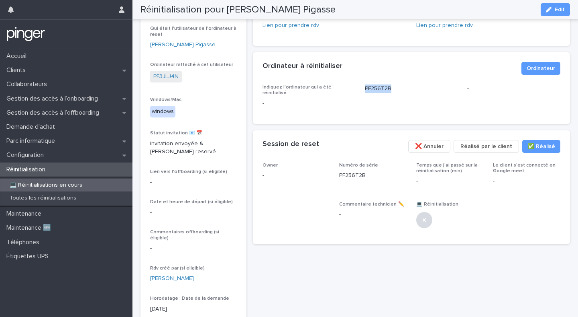
scroll to position [135, 0]
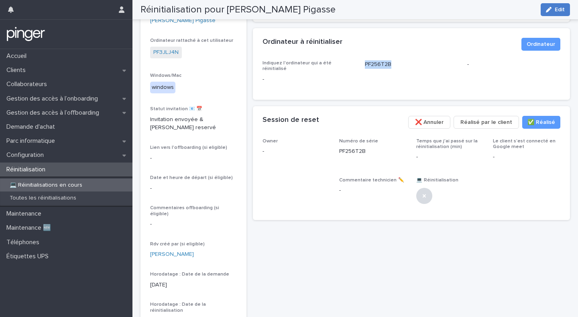
click at [552, 10] on icon "button" at bounding box center [549, 10] width 6 height 6
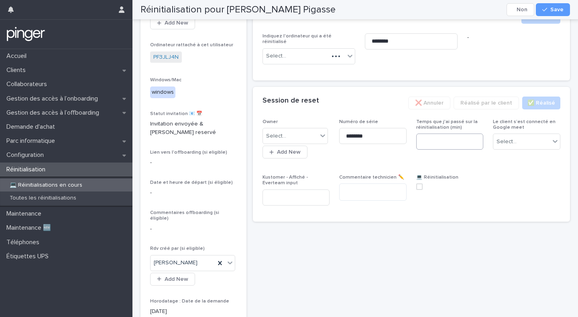
scroll to position [170, 0]
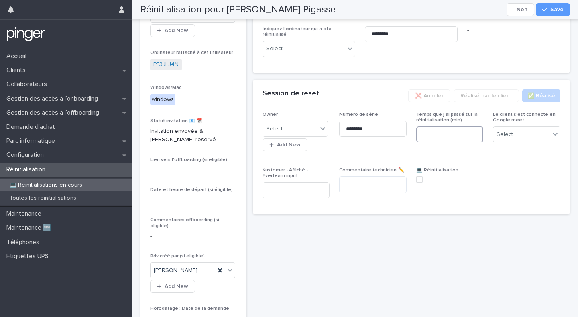
click at [452, 126] on input at bounding box center [450, 134] width 67 height 16
click at [520, 112] on div "Le client s’est connecté en Google meet Select..." at bounding box center [526, 130] width 67 height 37
click at [513, 130] on div "Select..." at bounding box center [507, 134] width 20 height 8
click at [509, 150] on div "Non" at bounding box center [527, 150] width 67 height 14
click at [440, 126] on input "**" at bounding box center [450, 134] width 67 height 16
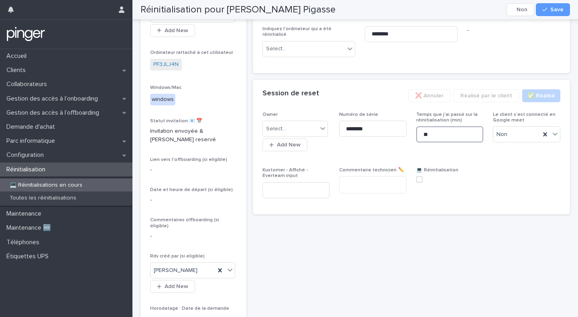
click at [421, 176] on span at bounding box center [420, 179] width 6 height 6
type input "**"
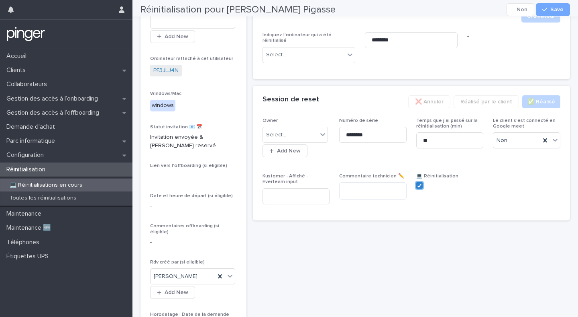
scroll to position [196, 0]
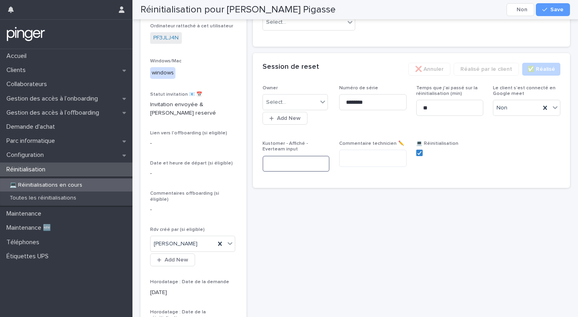
click at [281, 155] on input at bounding box center [296, 163] width 67 height 16
paste input "**********"
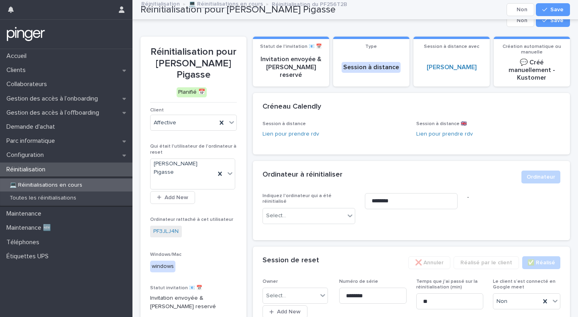
scroll to position [0, 0]
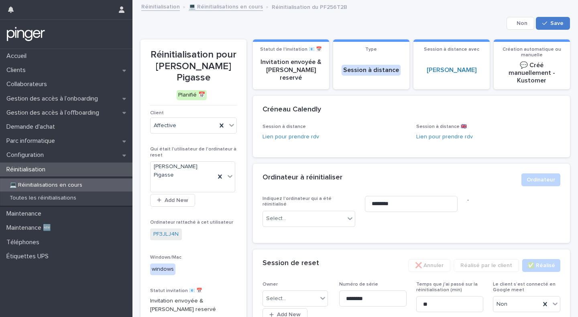
type input "**********"
click at [564, 20] on button "Save" at bounding box center [553, 23] width 34 height 13
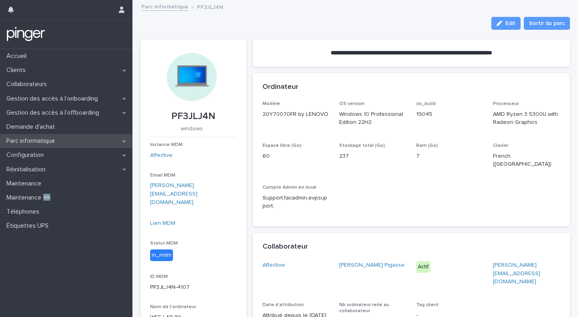
click at [47, 141] on p "Parc informatique" at bounding box center [32, 141] width 58 height 8
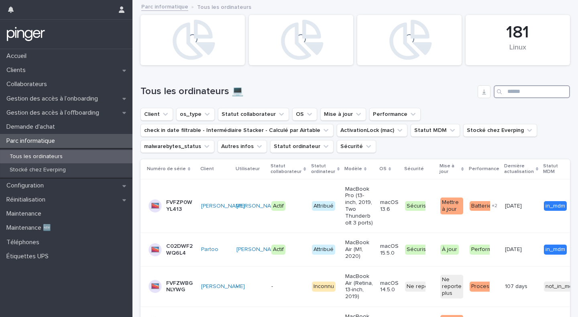
click at [515, 95] on input "Search" at bounding box center [532, 91] width 76 height 13
paste input "********"
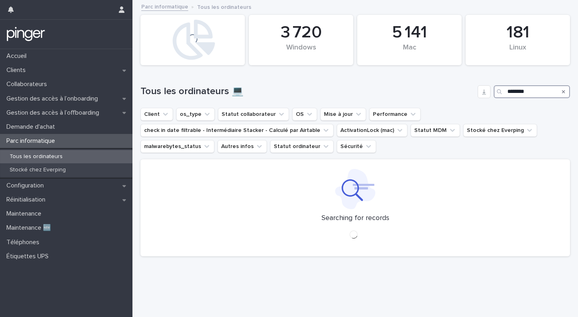
type input "********"
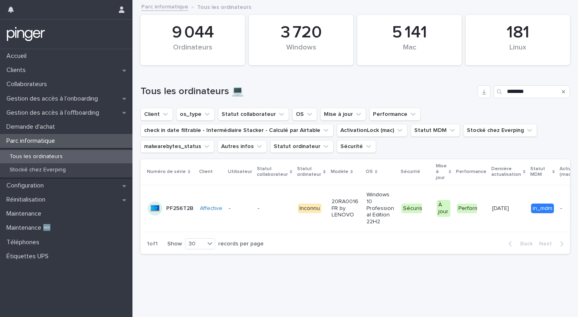
click at [255, 203] on td "-" at bounding box center [275, 207] width 40 height 47
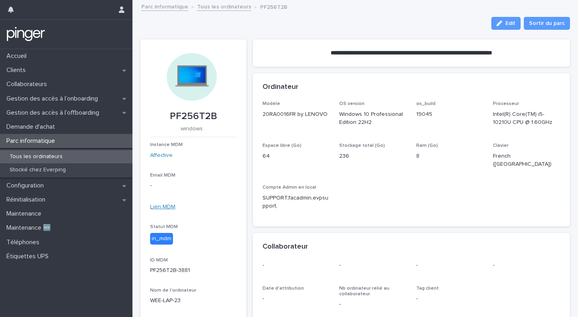
click at [165, 207] on link "Lien MDM" at bounding box center [162, 207] width 25 height 6
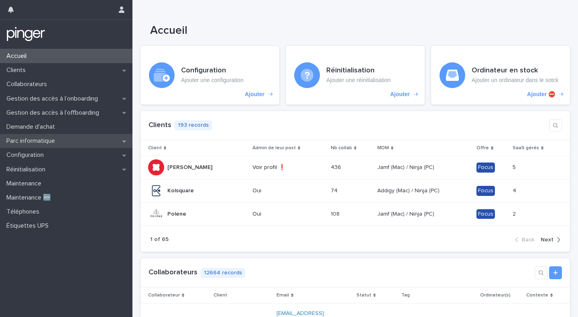
click at [38, 140] on p "Parc informatique" at bounding box center [32, 141] width 58 height 8
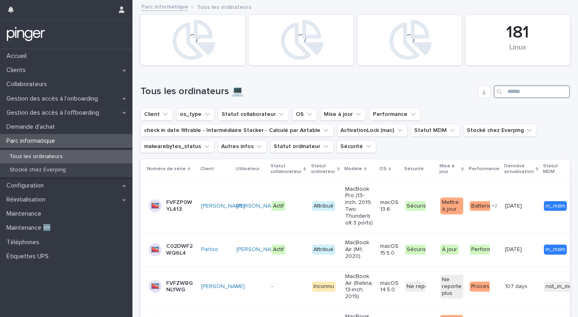
click at [512, 92] on input "Search" at bounding box center [532, 91] width 76 height 13
paste input "********"
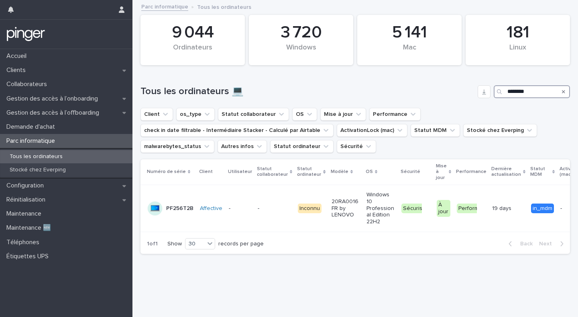
type input "********"
